Goal: Task Accomplishment & Management: Manage account settings

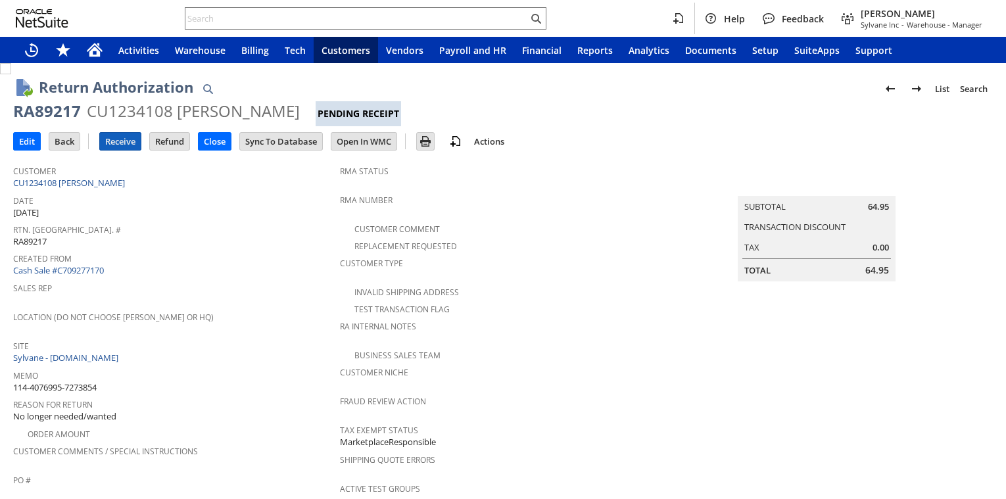
click at [122, 147] on input "Receive" at bounding box center [120, 141] width 41 height 17
click at [124, 145] on input "Receive" at bounding box center [120, 141] width 41 height 17
click at [116, 146] on input "Receive" at bounding box center [120, 141] width 41 height 17
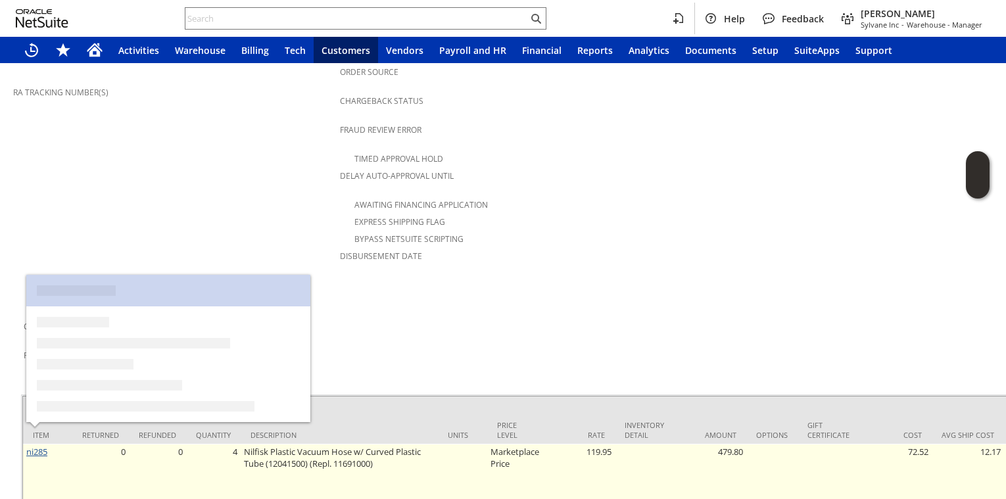
click at [44, 446] on link "ni285" at bounding box center [36, 452] width 21 height 12
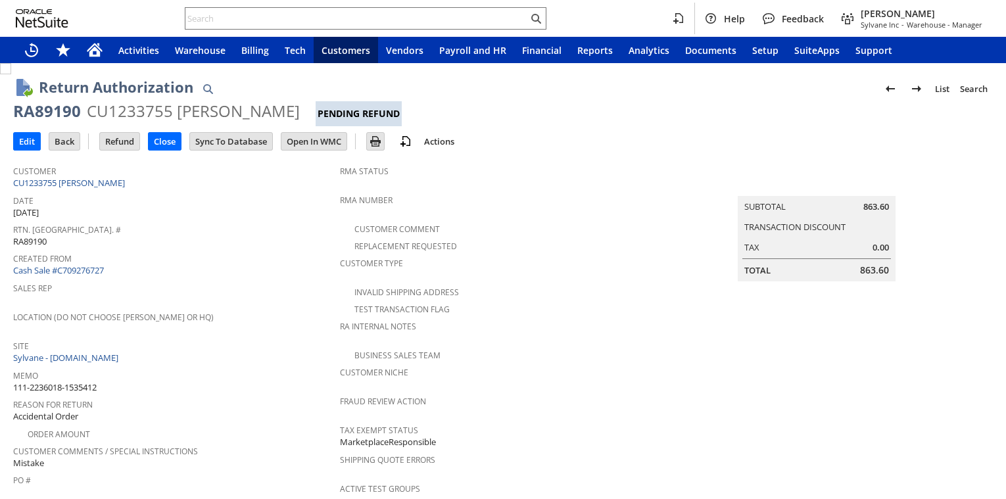
scroll to position [868, 0]
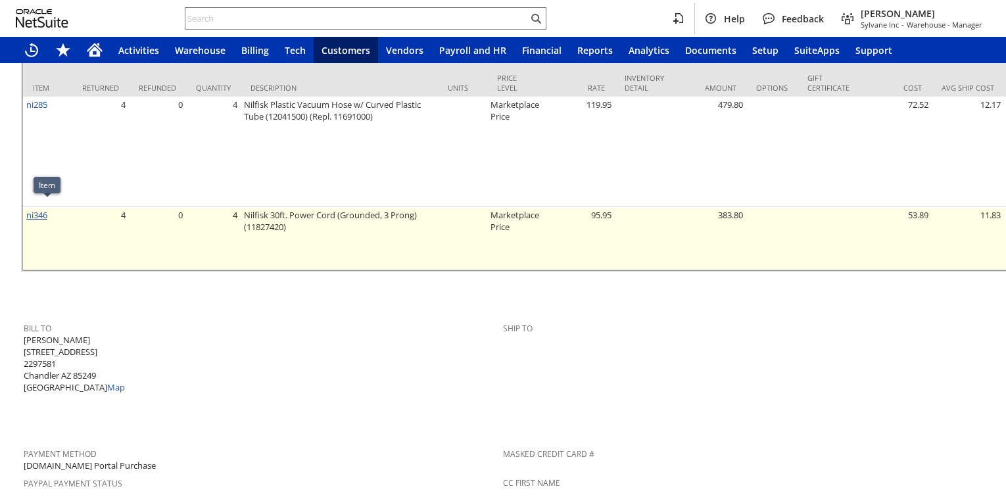
click at [38, 212] on link "ni346" at bounding box center [36, 215] width 21 height 12
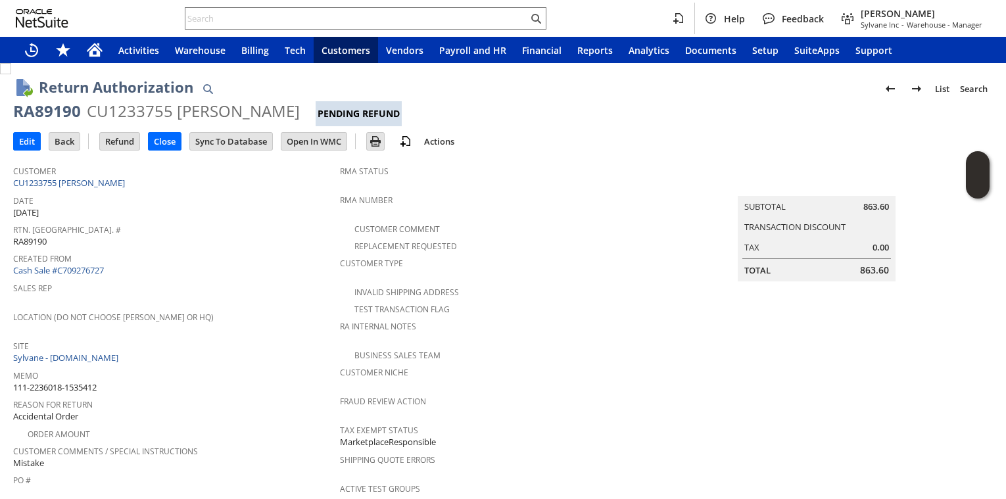
scroll to position [87, 0]
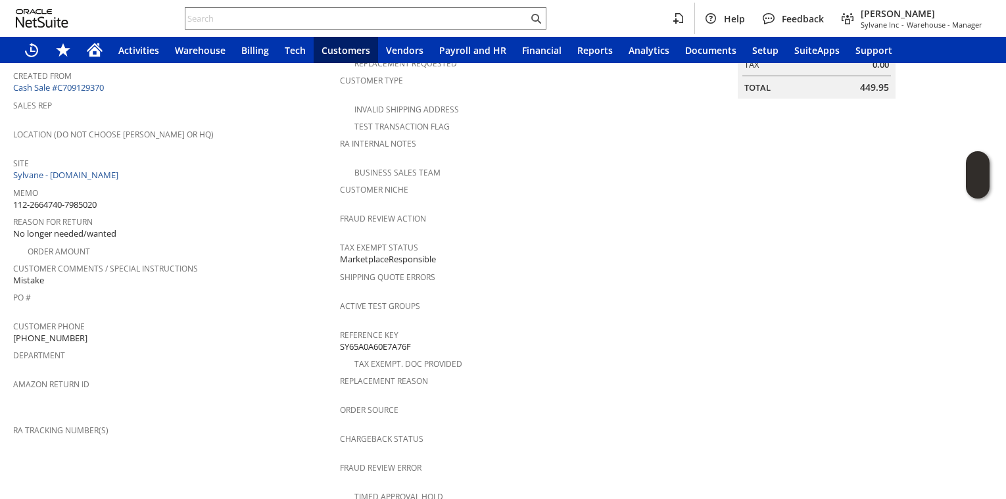
scroll to position [174, 0]
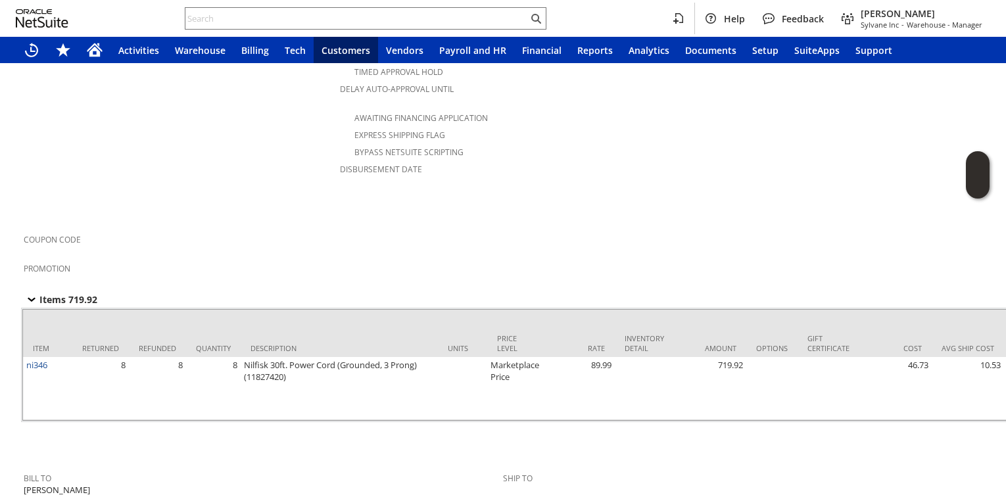
scroll to position [174, 0]
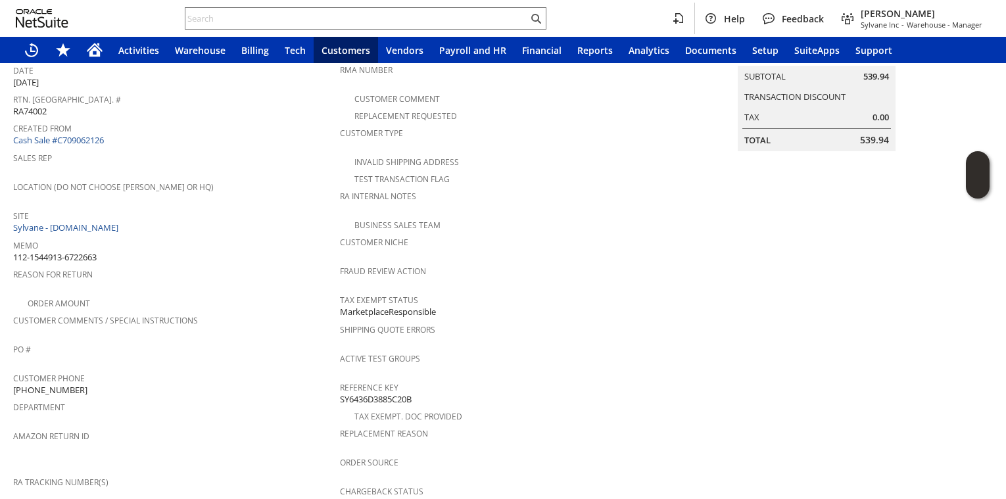
scroll to position [87, 0]
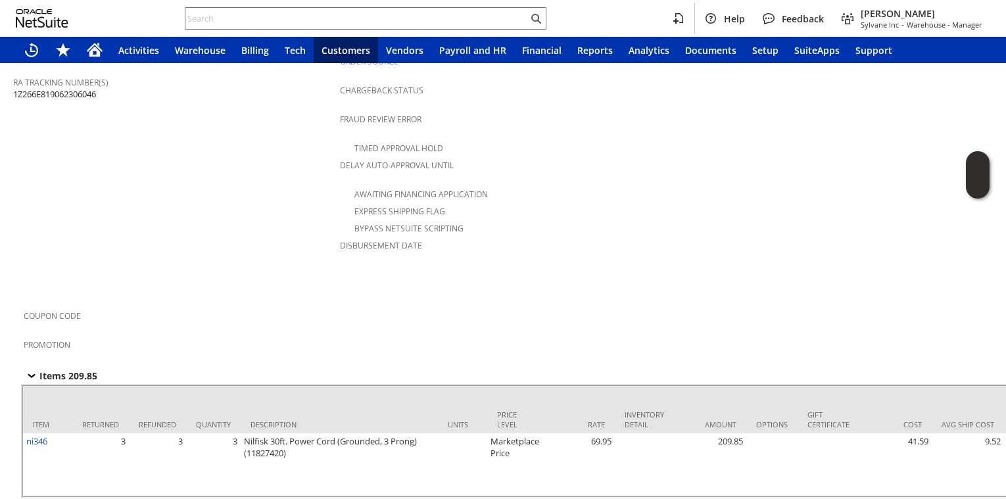
scroll to position [608, 0]
